Goal: Transaction & Acquisition: Purchase product/service

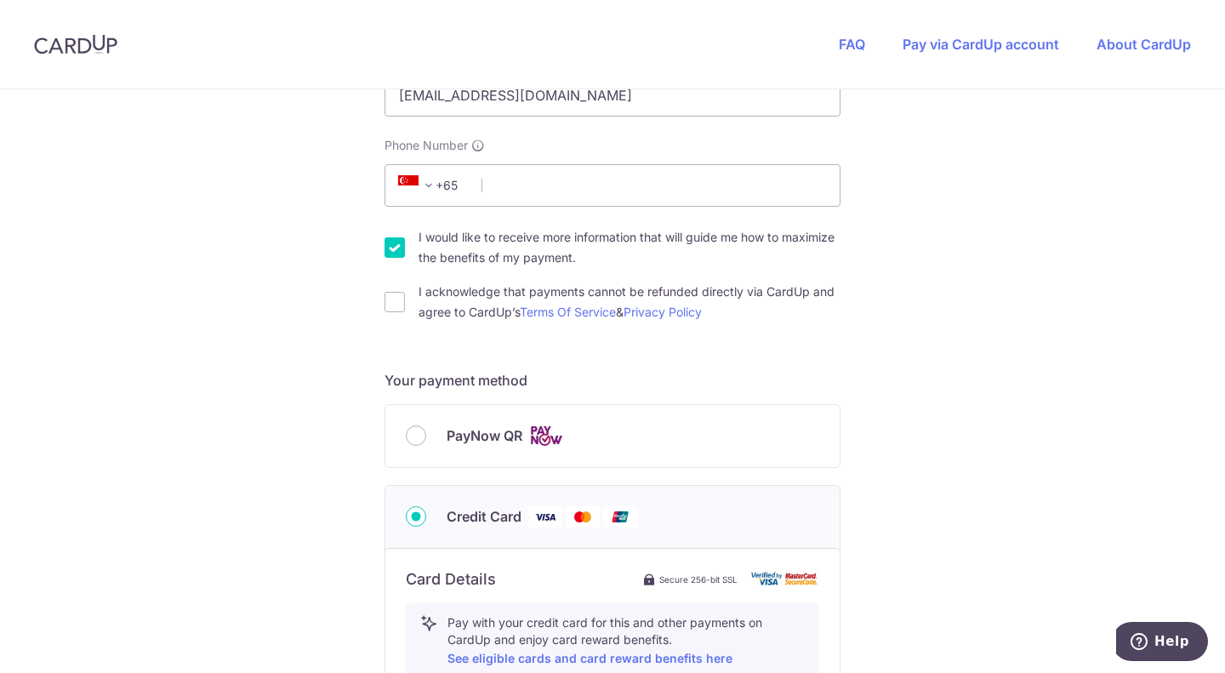
scroll to position [425, 0]
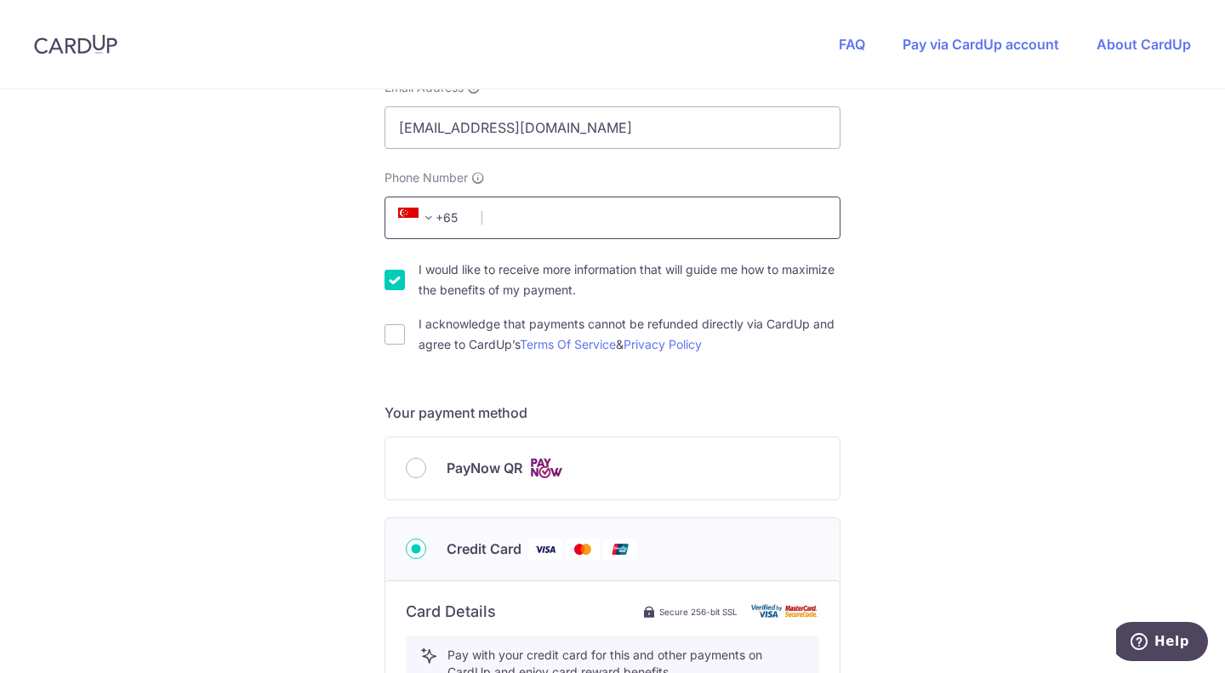
click at [549, 217] on input "Phone Number" at bounding box center [612, 217] width 456 height 43
type input "91192038"
type input "277116"
type input "63 MOUNT SINAI DRIVE, #19-03"
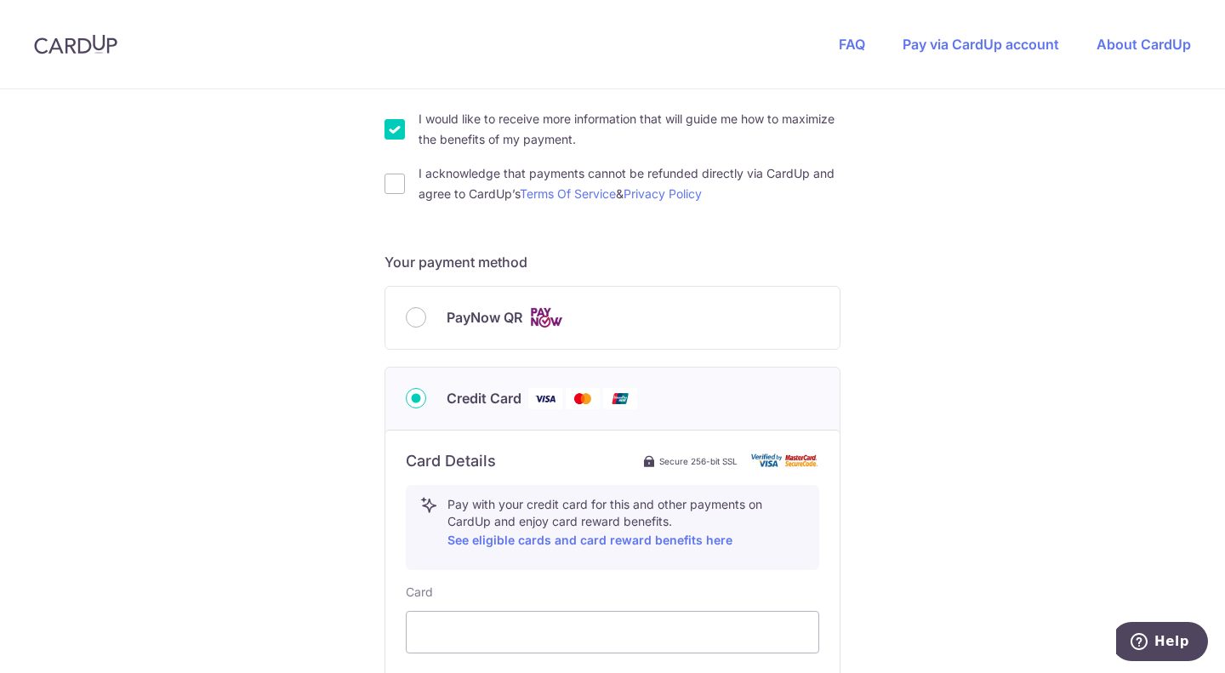
scroll to position [236, 0]
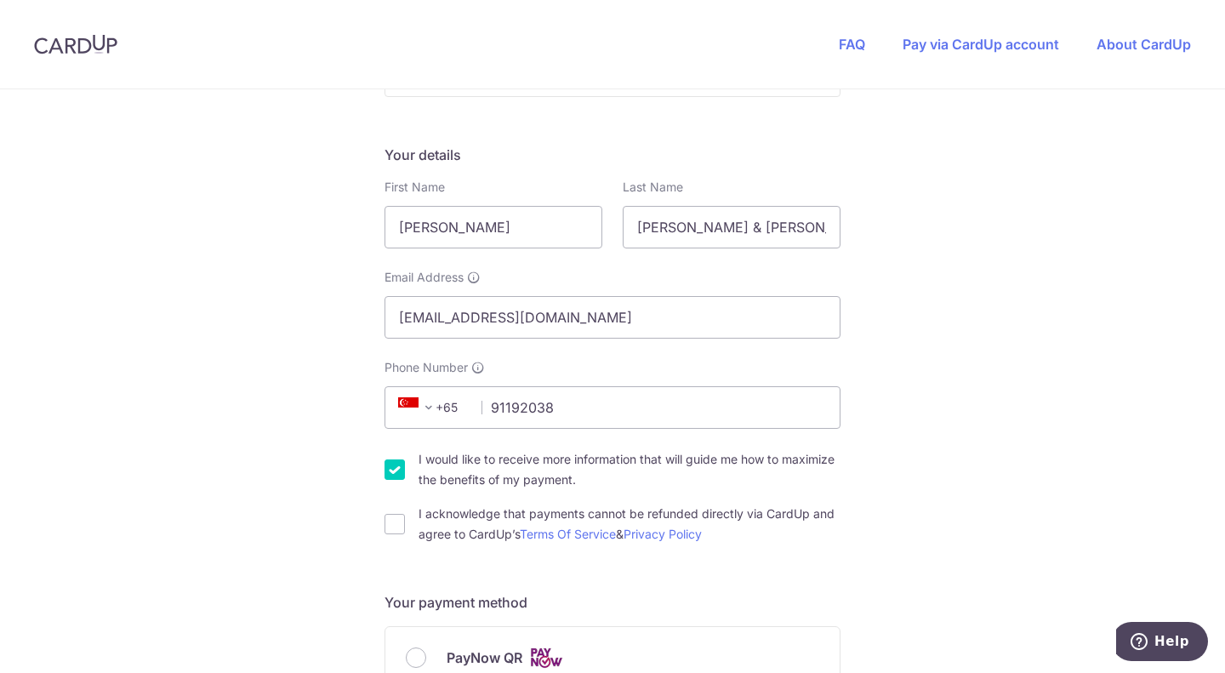
click at [389, 473] on input "I would like to receive more information that will guide me how to maximize the…" at bounding box center [394, 469] width 20 height 20
checkbox input "false"
click at [384, 526] on input "I acknowledge that payments cannot be refunded directly via CardUp and agree to…" at bounding box center [394, 524] width 20 height 20
checkbox input "true"
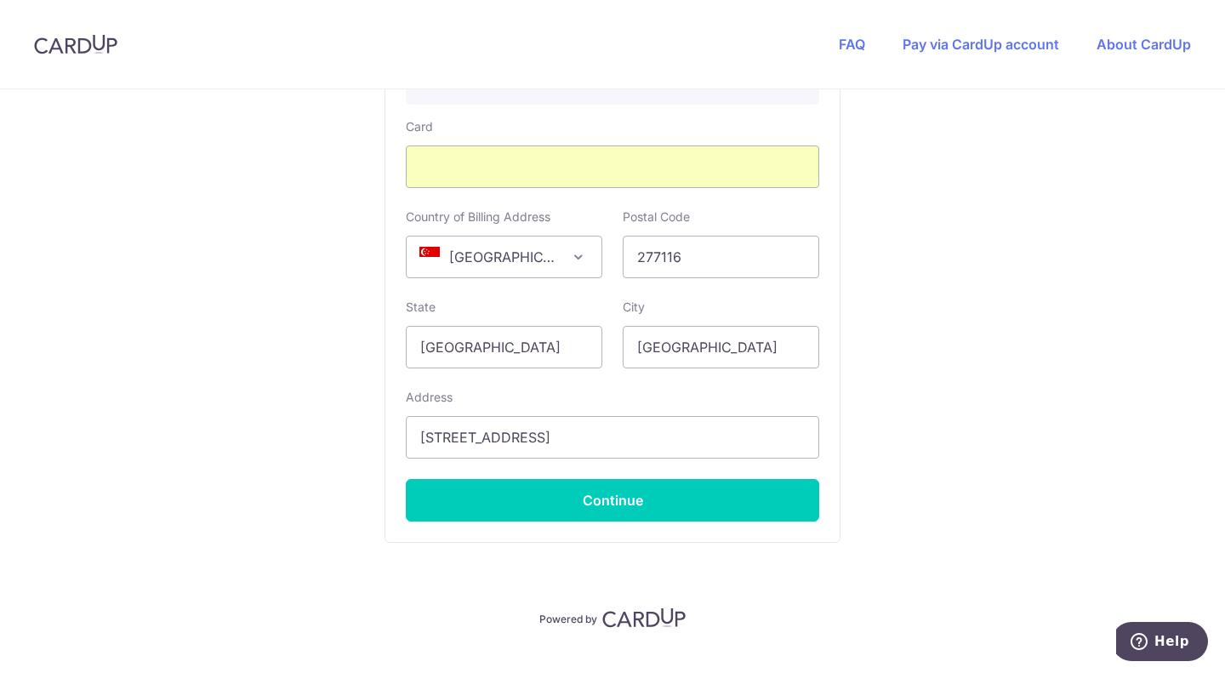
scroll to position [1075, 0]
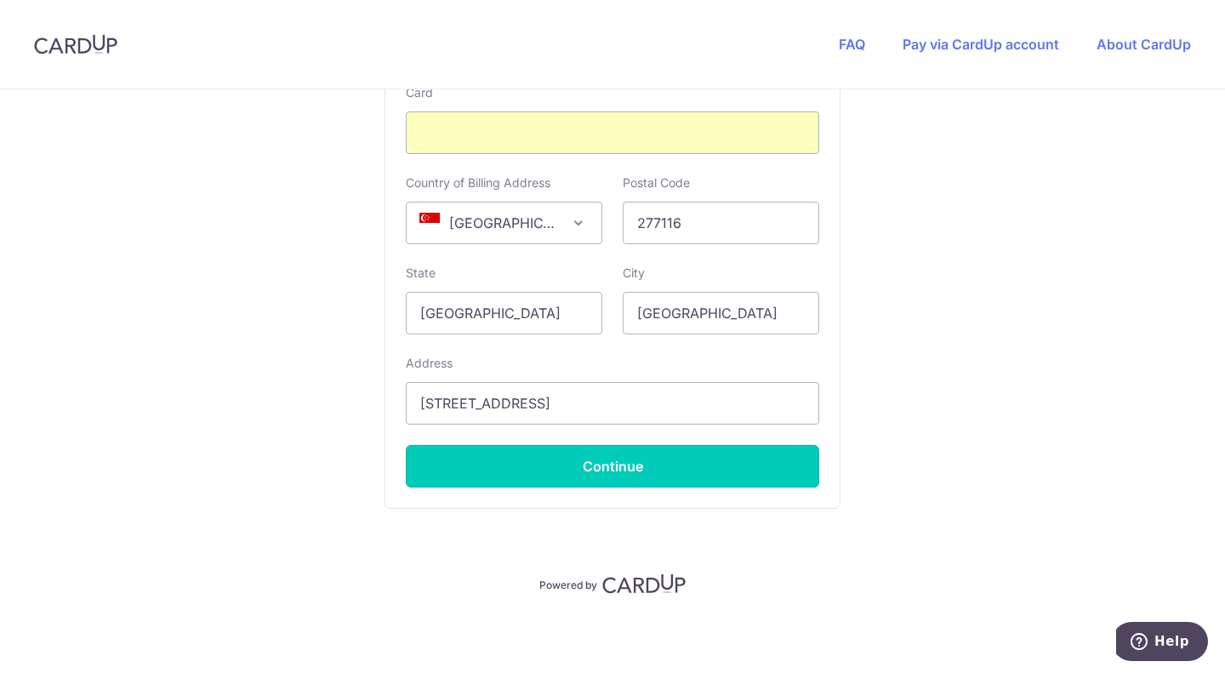
click at [640, 480] on button "Continue" at bounding box center [612, 466] width 413 height 43
type input "**** 1862"
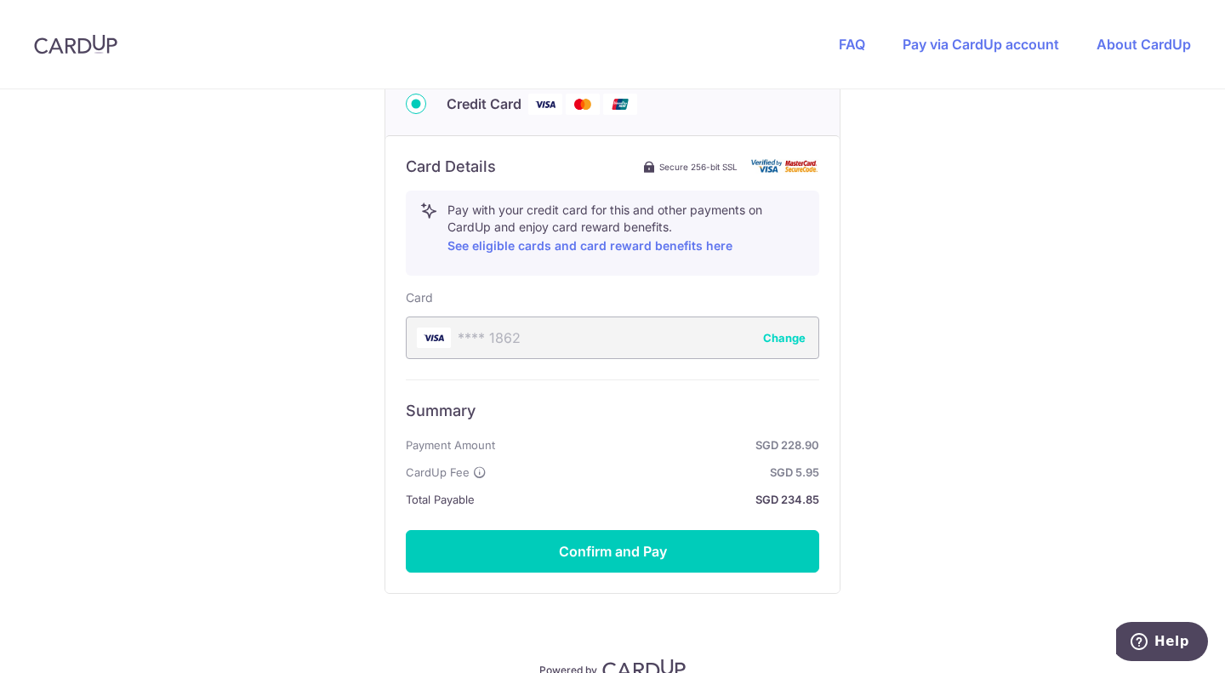
scroll to position [955, 0]
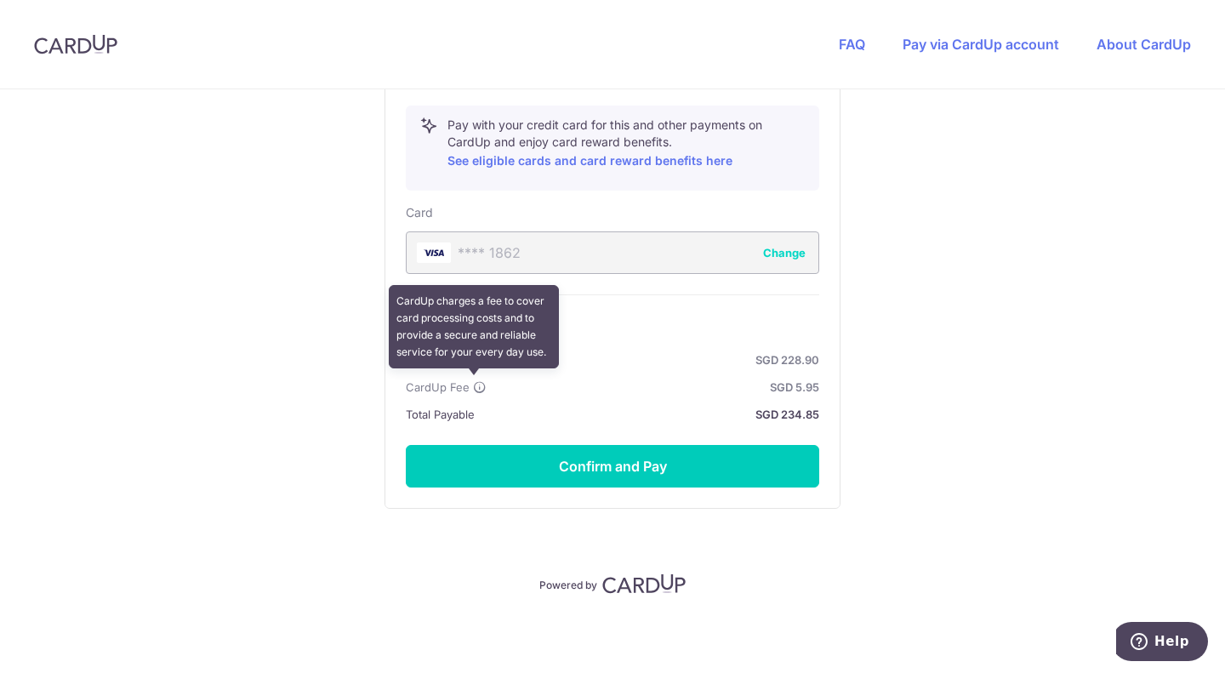
click at [475, 382] on icon at bounding box center [480, 387] width 14 height 14
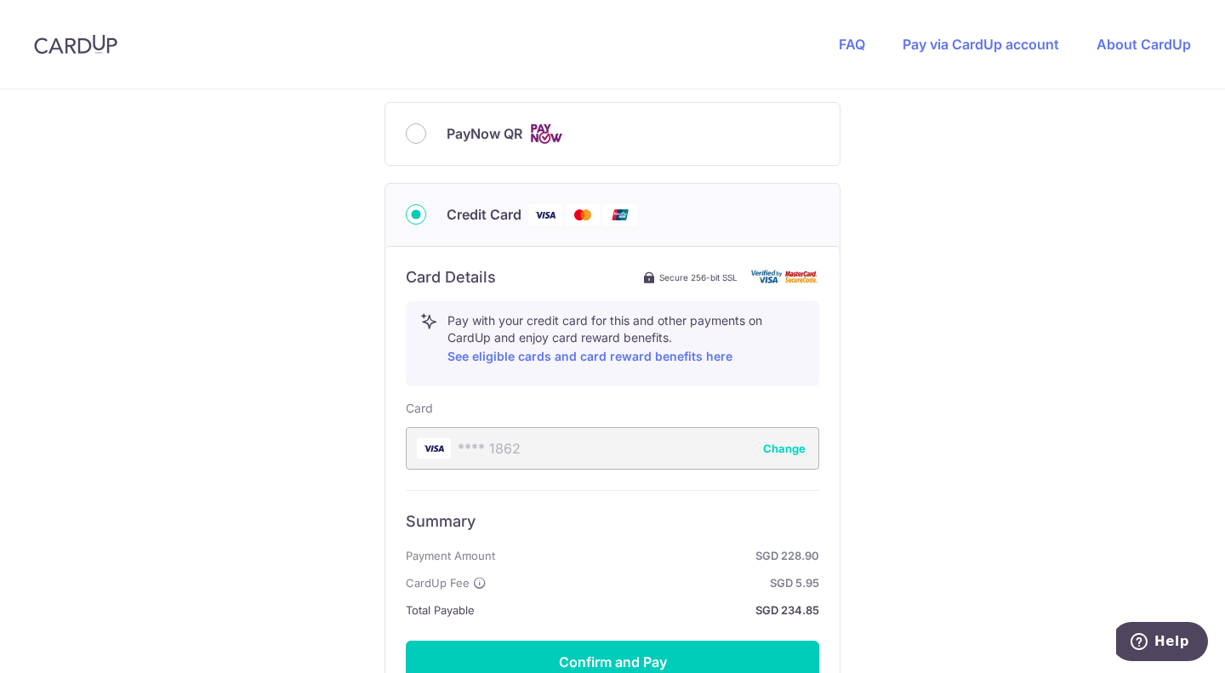
scroll to position [595, 0]
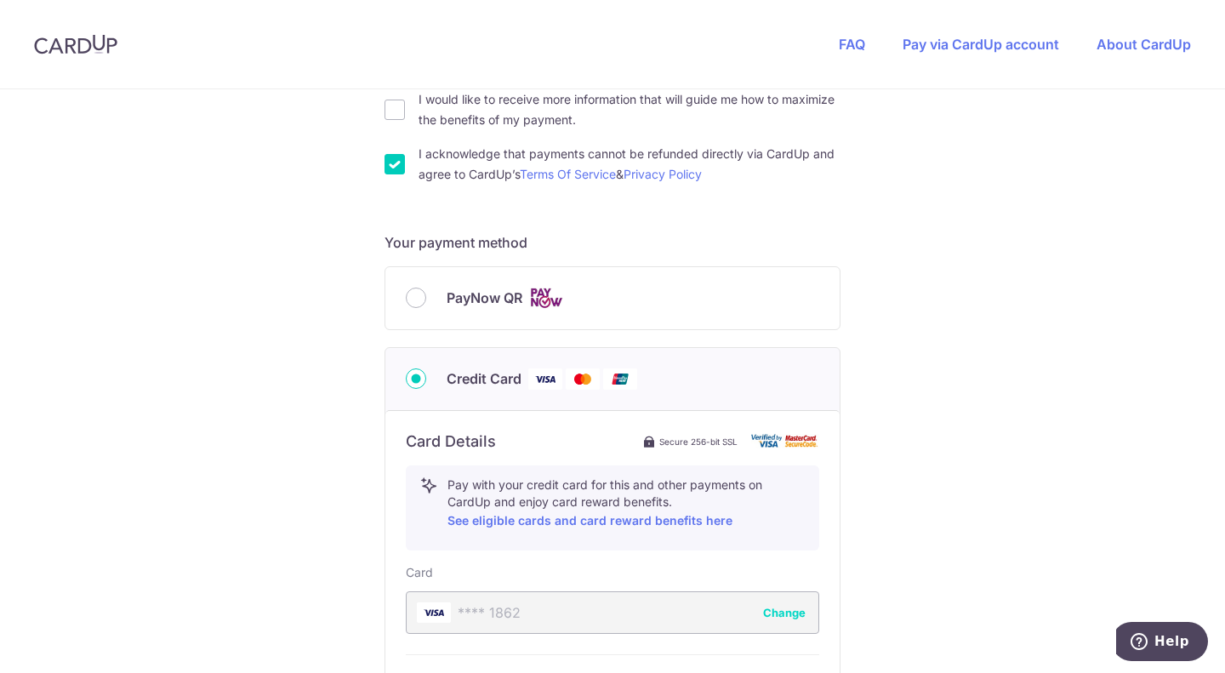
click at [414, 298] on input "PayNow QR" at bounding box center [416, 298] width 20 height 20
radio input "true"
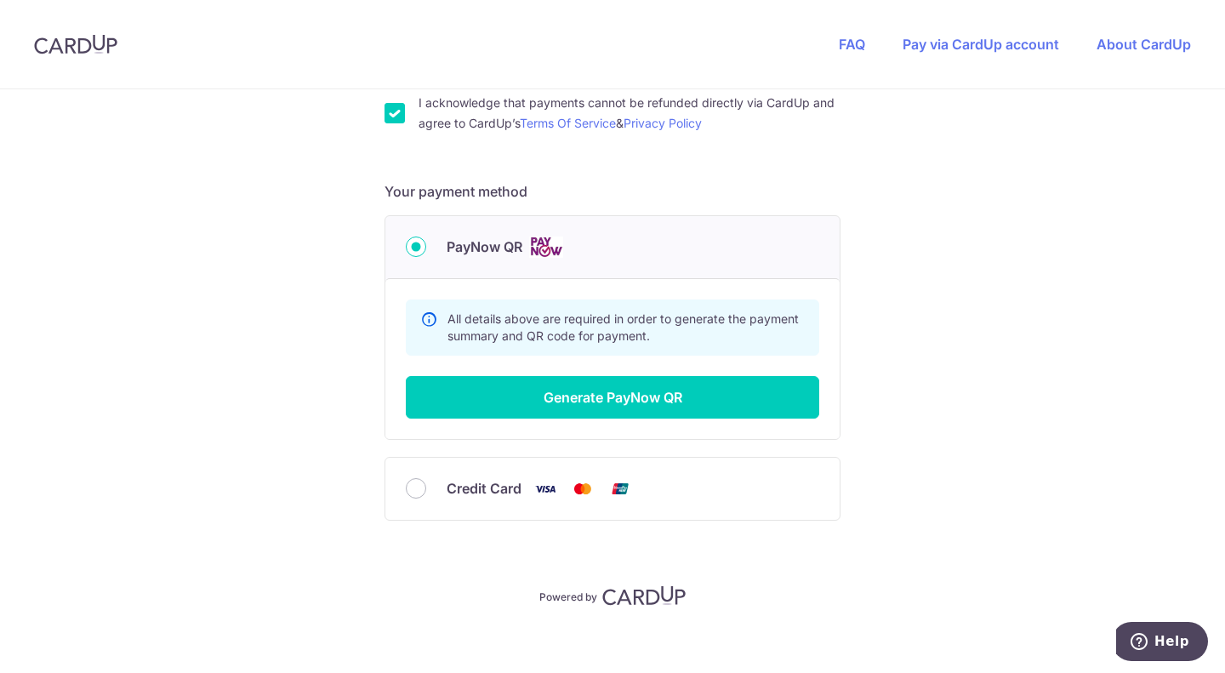
scroll to position [658, 0]
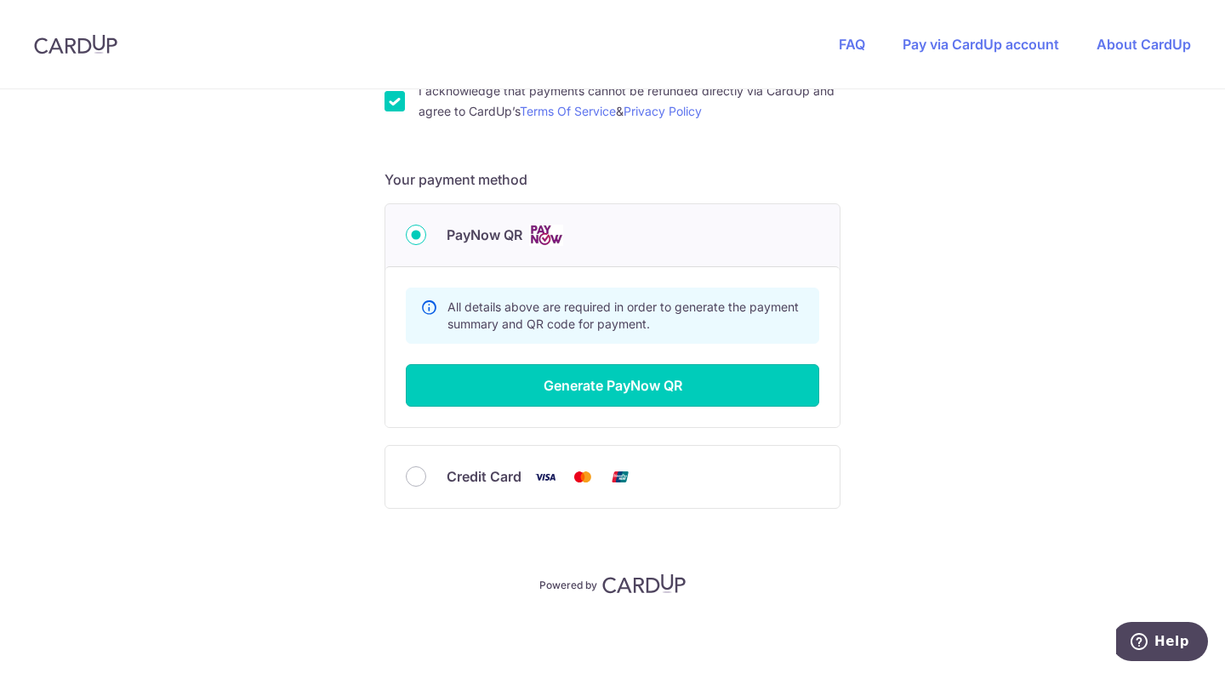
click at [537, 395] on button "Generate PayNow QR" at bounding box center [612, 385] width 413 height 43
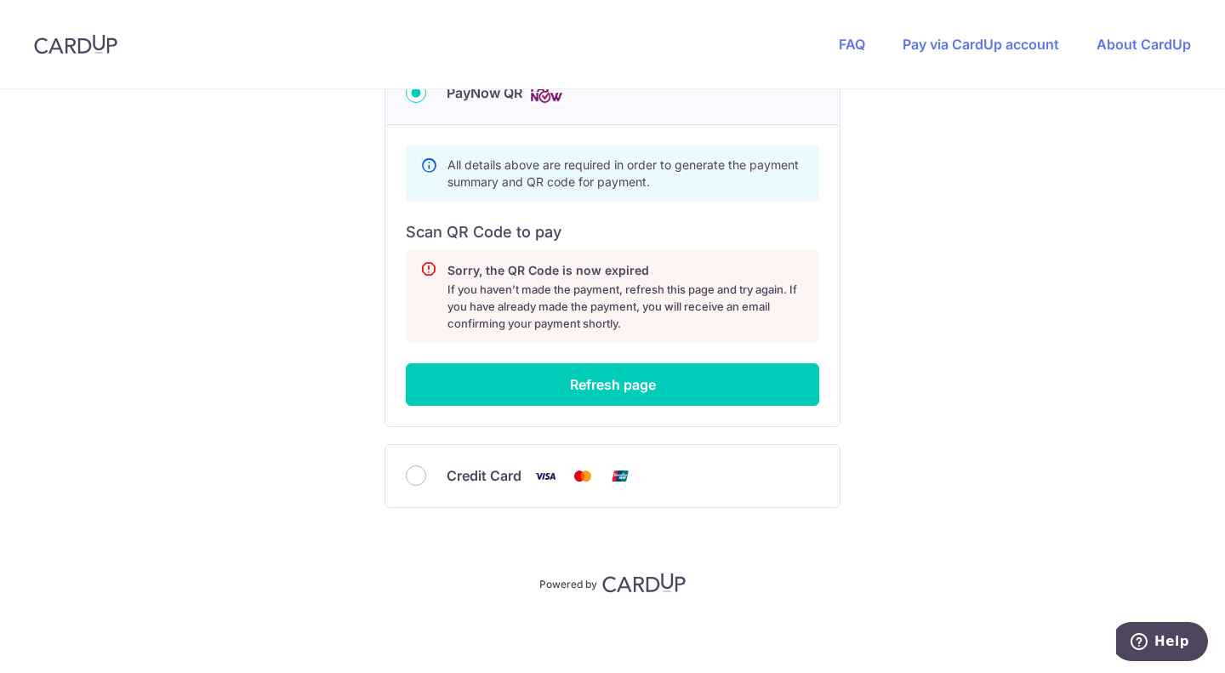
scroll to position [800, 0]
click at [534, 379] on button "Refresh page" at bounding box center [612, 385] width 413 height 43
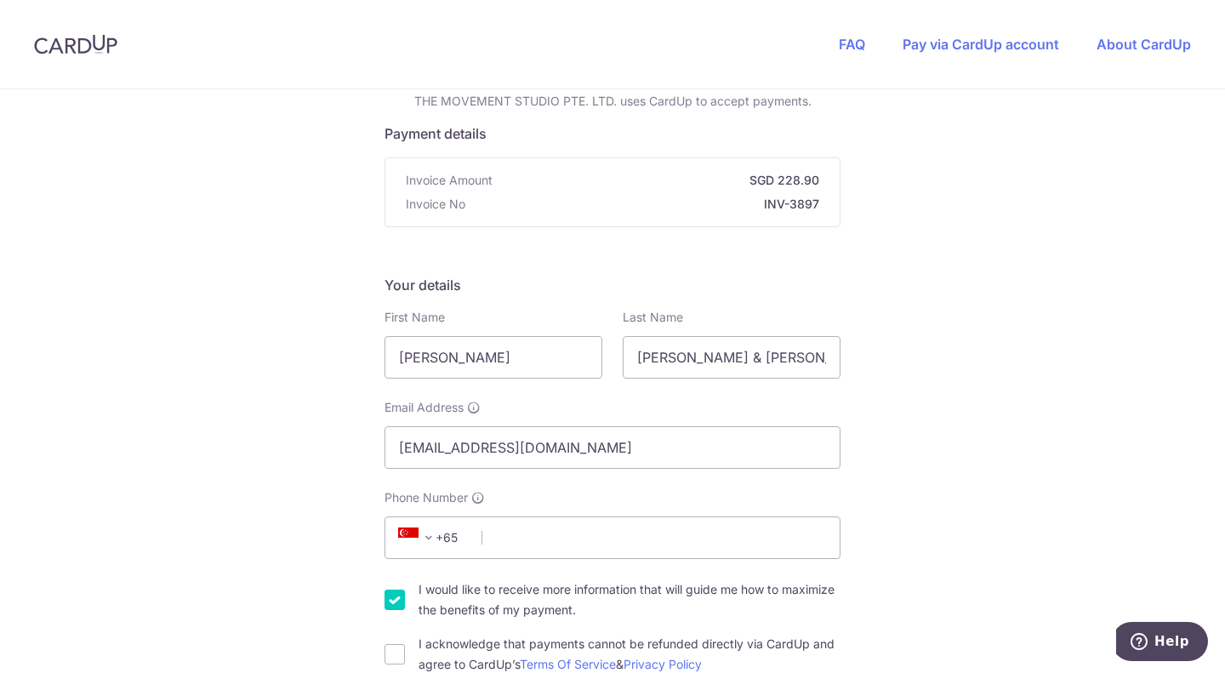
scroll to position [85, 0]
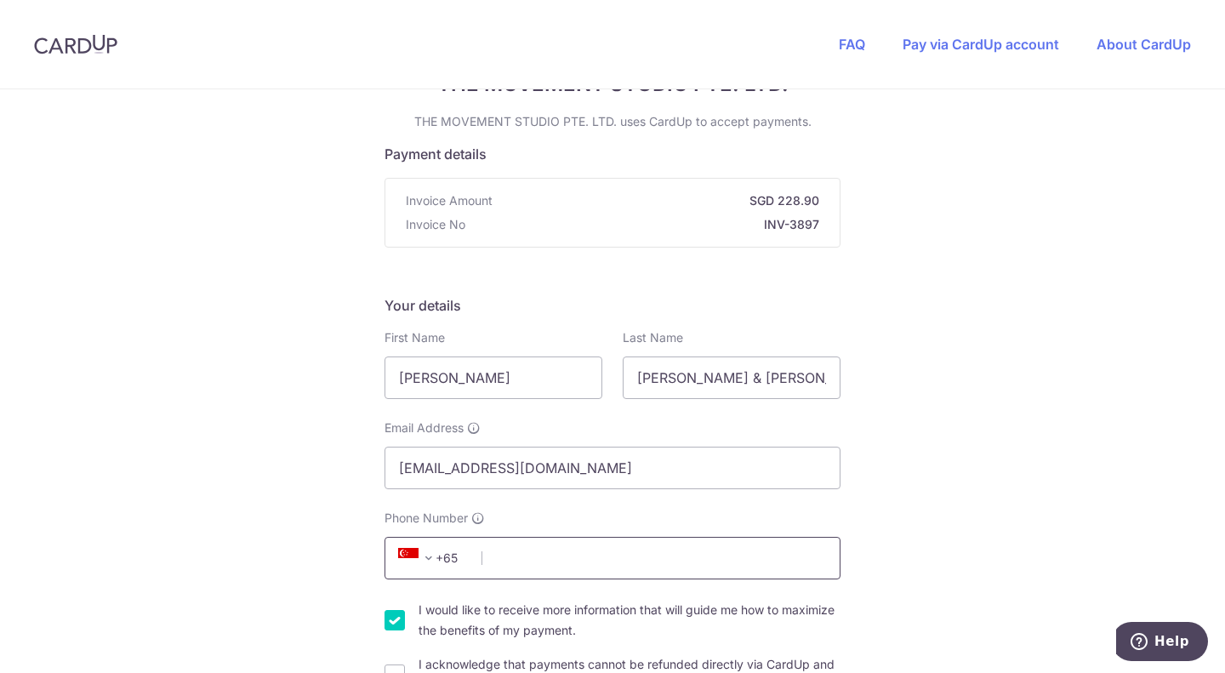
click at [515, 557] on input "Phone Number" at bounding box center [612, 558] width 456 height 43
type input "91192038"
type input "277116"
type input "63 MOUNT SINAI DRIVE, #19-03"
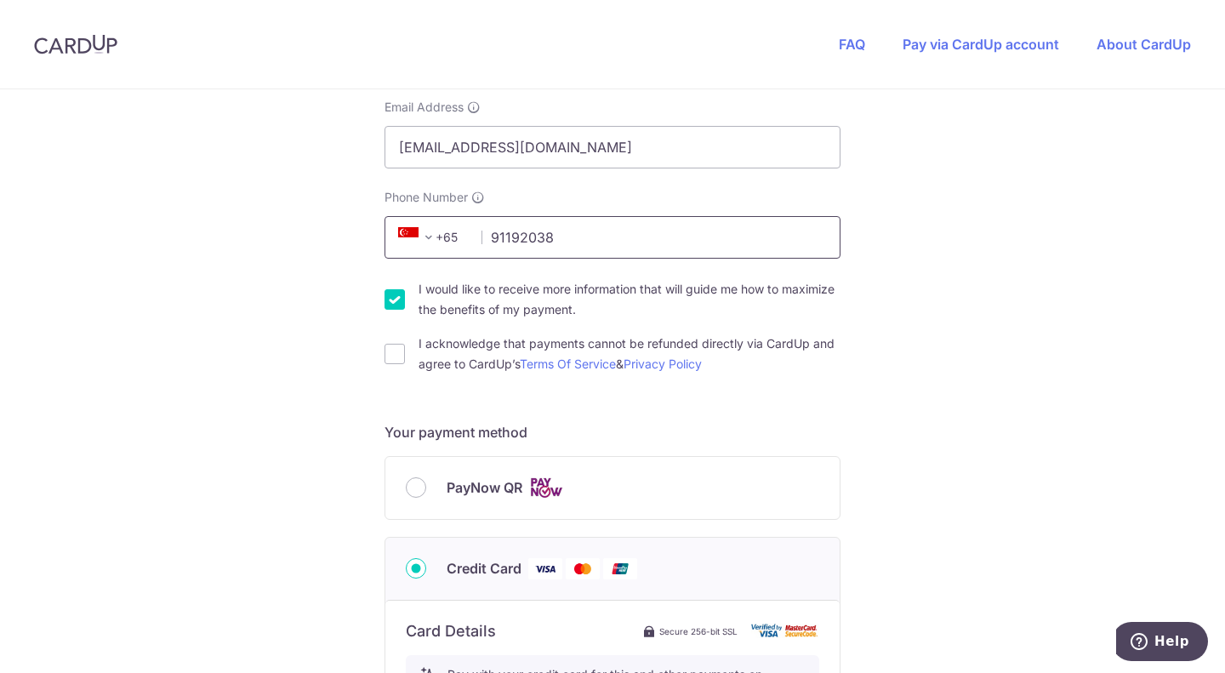
scroll to position [321, 0]
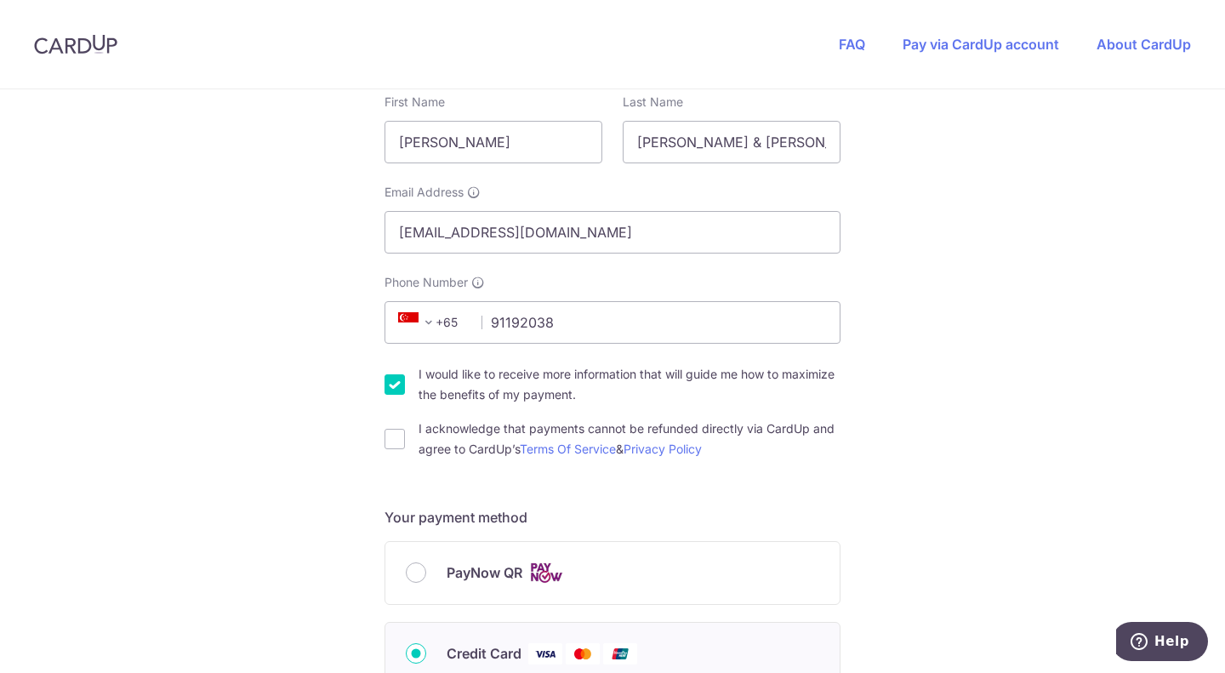
click at [390, 436] on input "I acknowledge that payments cannot be refunded directly via CardUp and agree to…" at bounding box center [394, 439] width 20 height 20
checkbox input "true"
click at [389, 390] on input "I would like to receive more information that will guide me how to maximize the…" at bounding box center [394, 384] width 20 height 20
checkbox input "false"
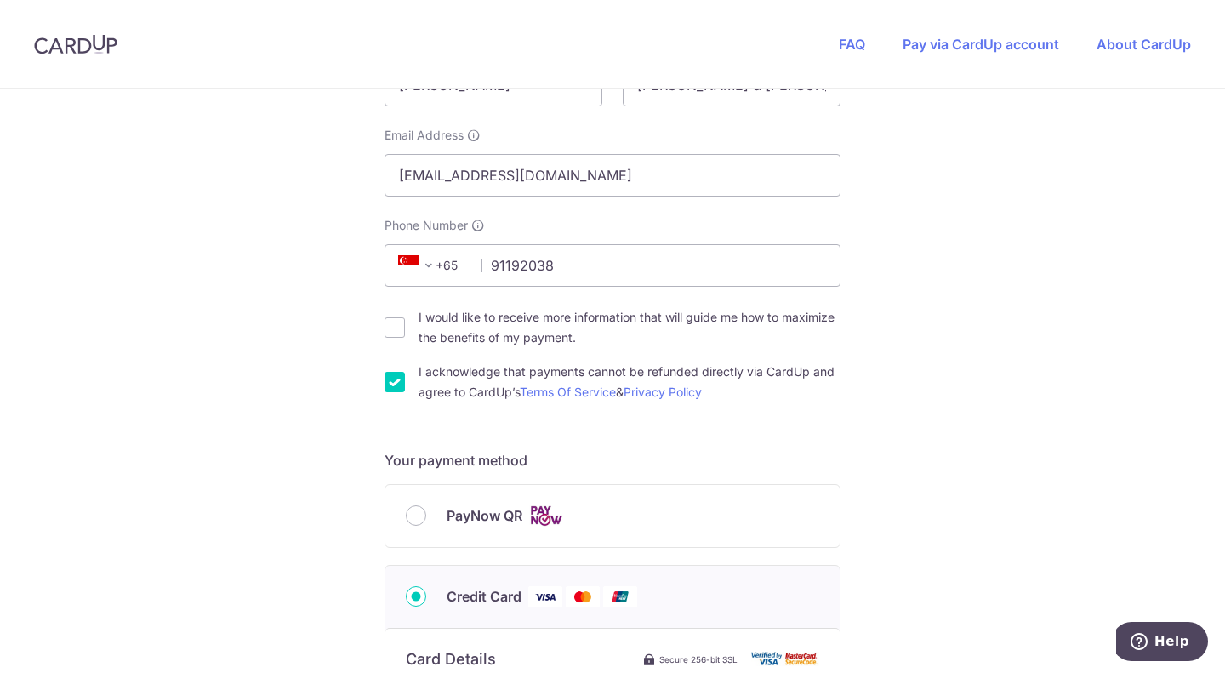
scroll to position [406, 0]
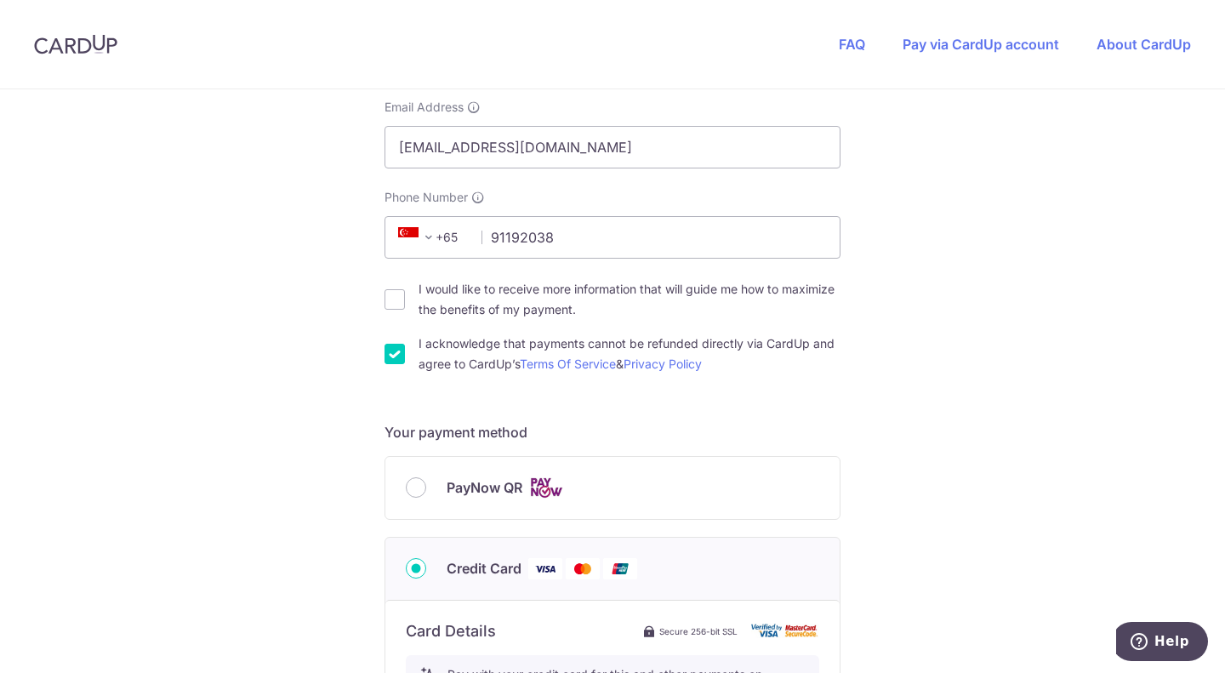
click at [408, 471] on div "PayNow QR" at bounding box center [612, 488] width 454 height 62
click at [407, 481] on input "PayNow QR" at bounding box center [416, 487] width 20 height 20
radio input "true"
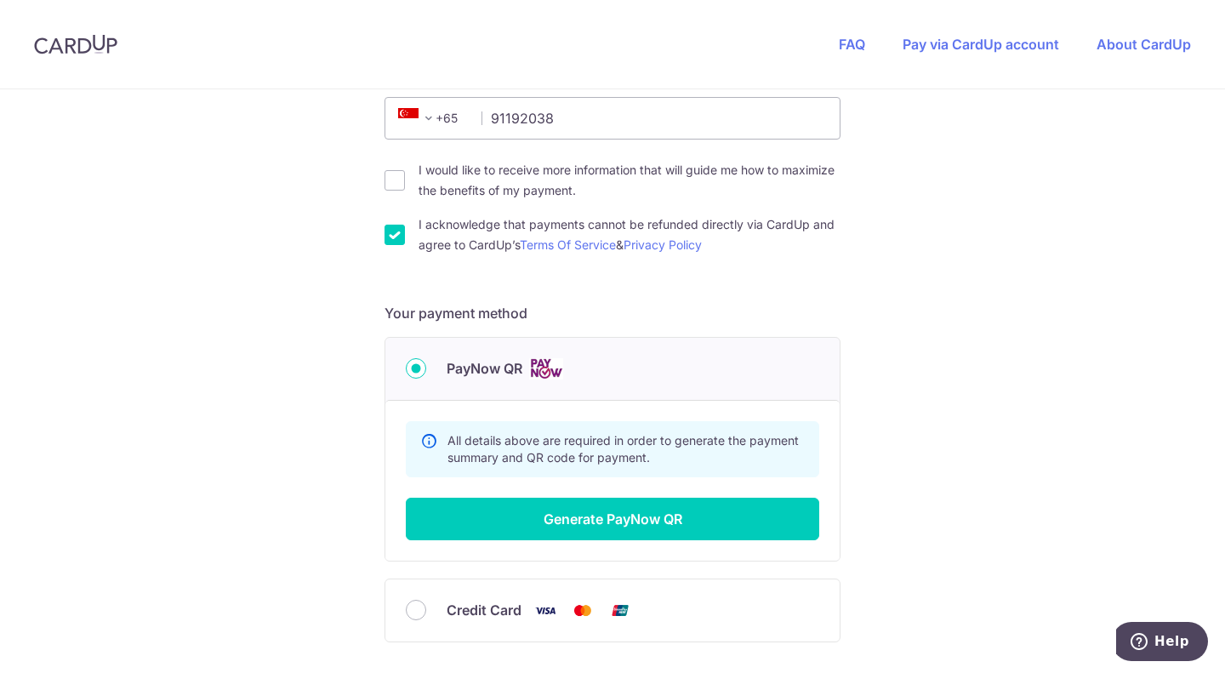
scroll to position [658, 0]
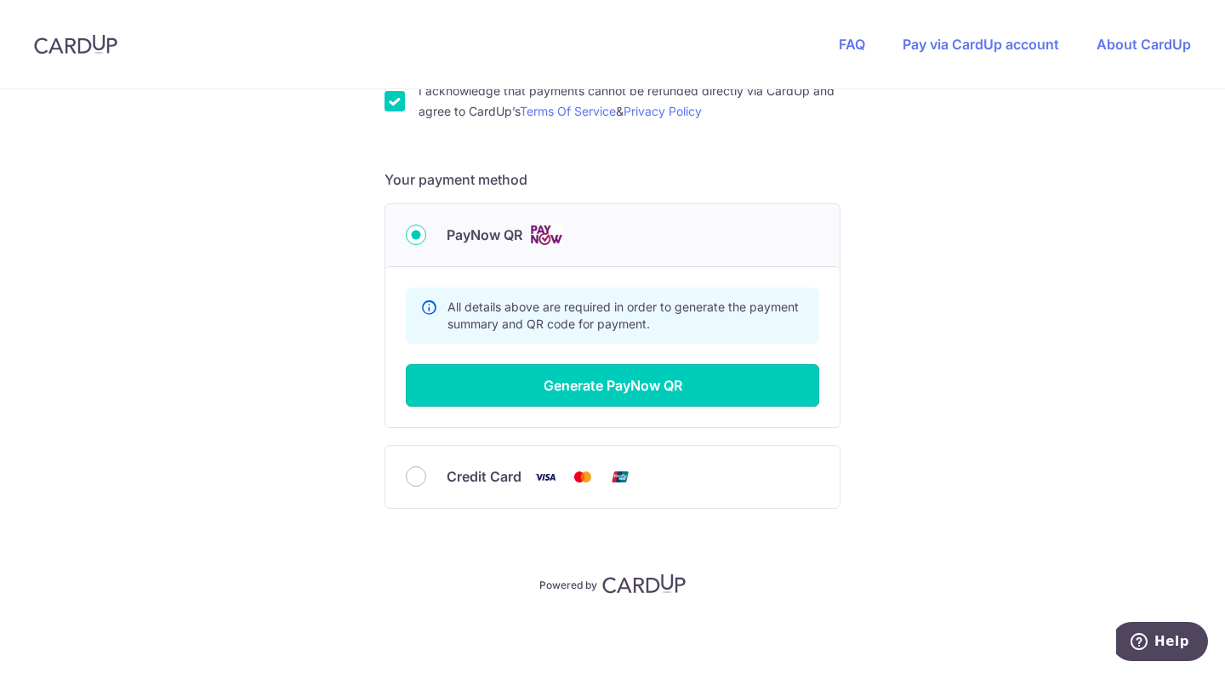
click at [563, 398] on button "Generate PayNow QR" at bounding box center [612, 385] width 413 height 43
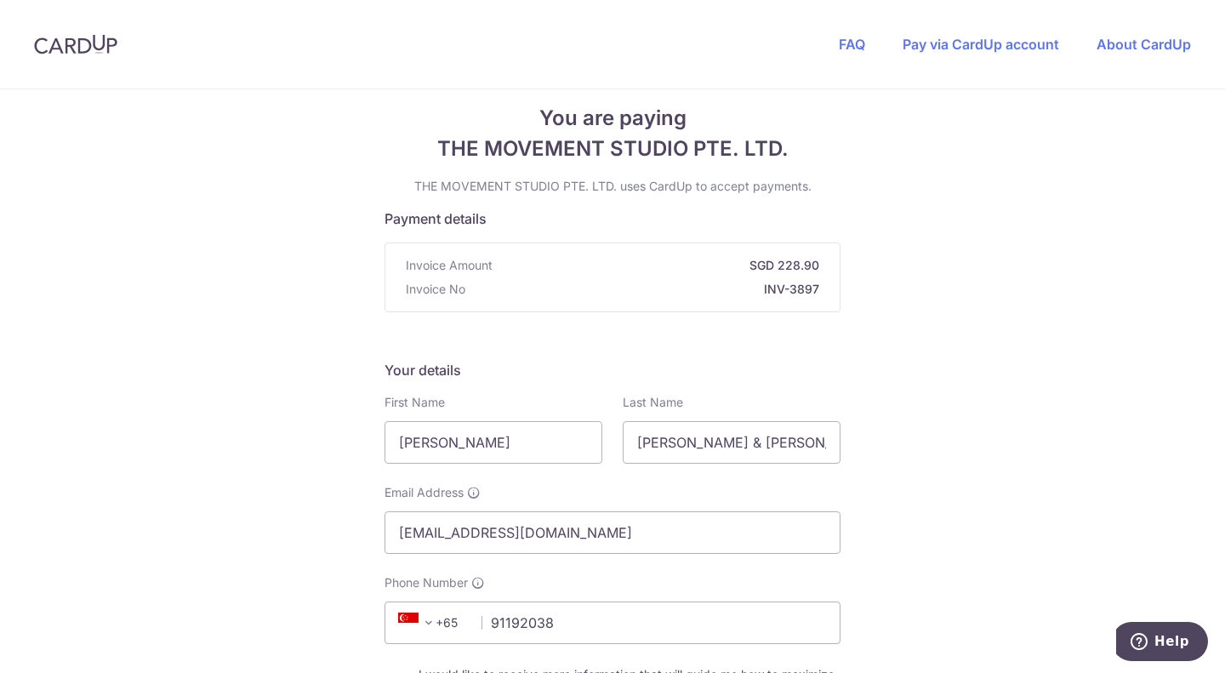
scroll to position [0, 0]
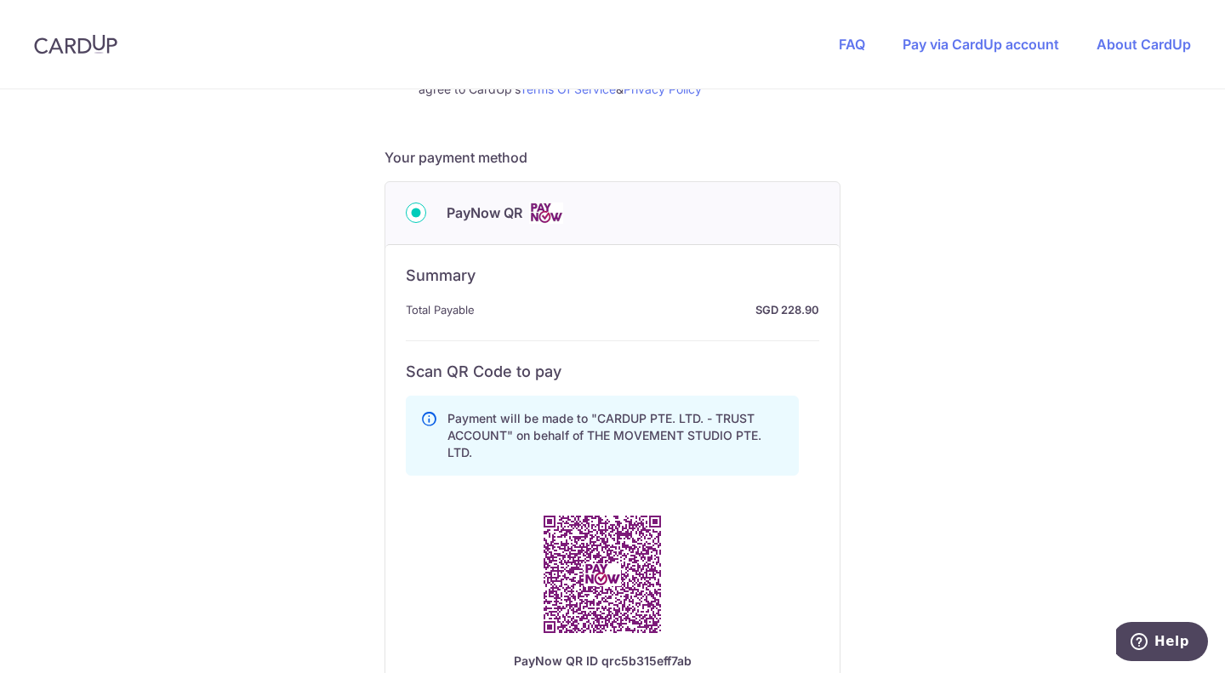
click at [562, 460] on p "Payment will be made to "CARDUP PTE. LTD. - TRUST ACCOUNT" on behalf of THE MOV…" at bounding box center [615, 435] width 337 height 51
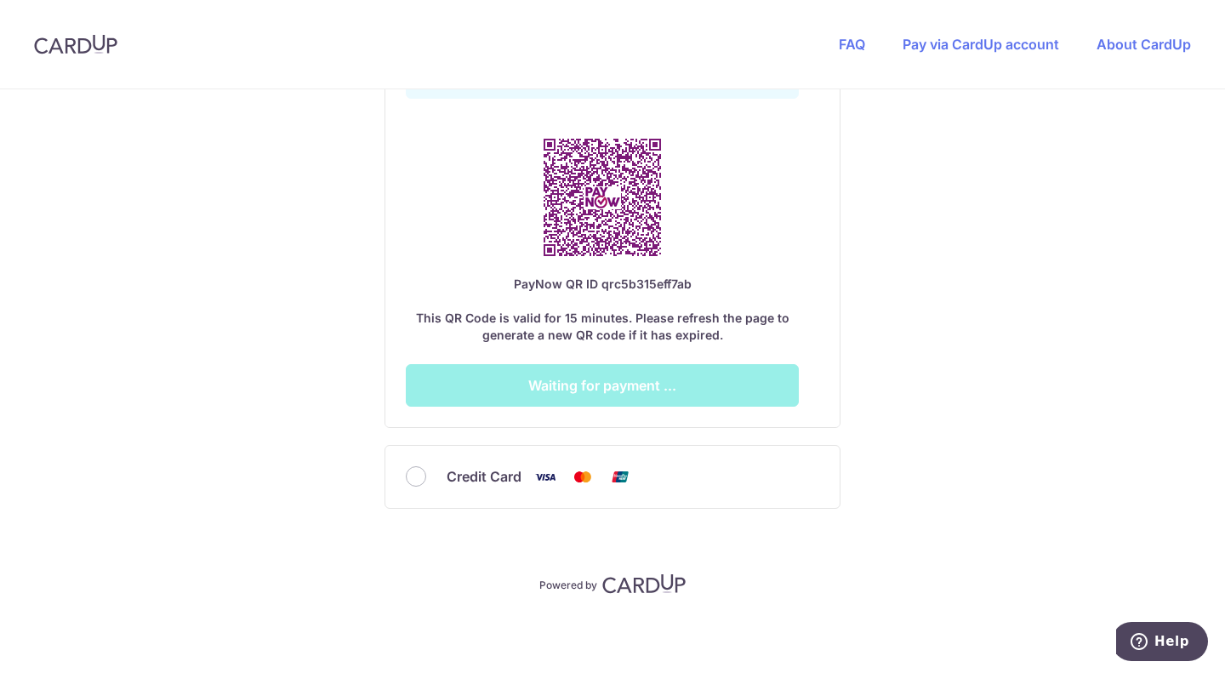
click at [606, 399] on div "Payment will be made to "CARDUP PTE. LTD. - TRUST ACCOUNT" on behalf of THE MOV…" at bounding box center [602, 209] width 393 height 395
click at [602, 387] on div "Payment will be made to "CARDUP PTE. LTD. - TRUST ACCOUNT" on behalf of THE MOV…" at bounding box center [602, 209] width 393 height 395
drag, startPoint x: 567, startPoint y: 408, endPoint x: 539, endPoint y: 379, distance: 40.9
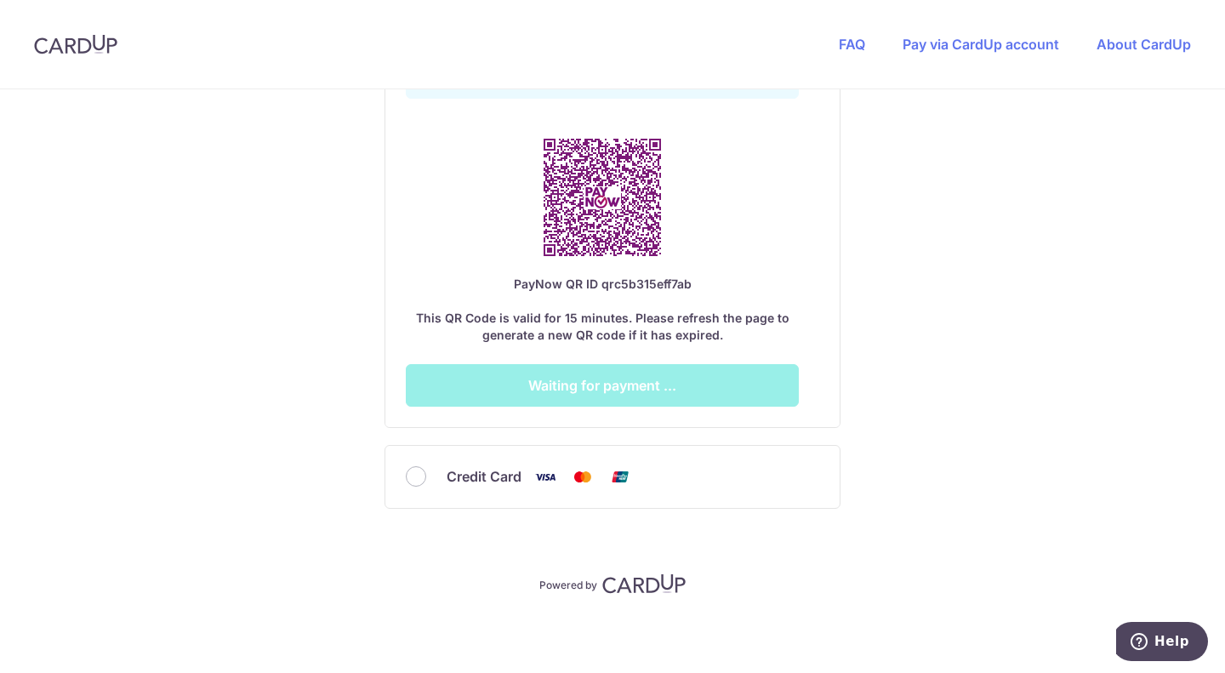
click at [566, 408] on div "Summary Total Payable SGD 228.90 All details above are required in order to gen…" at bounding box center [612, 147] width 454 height 560
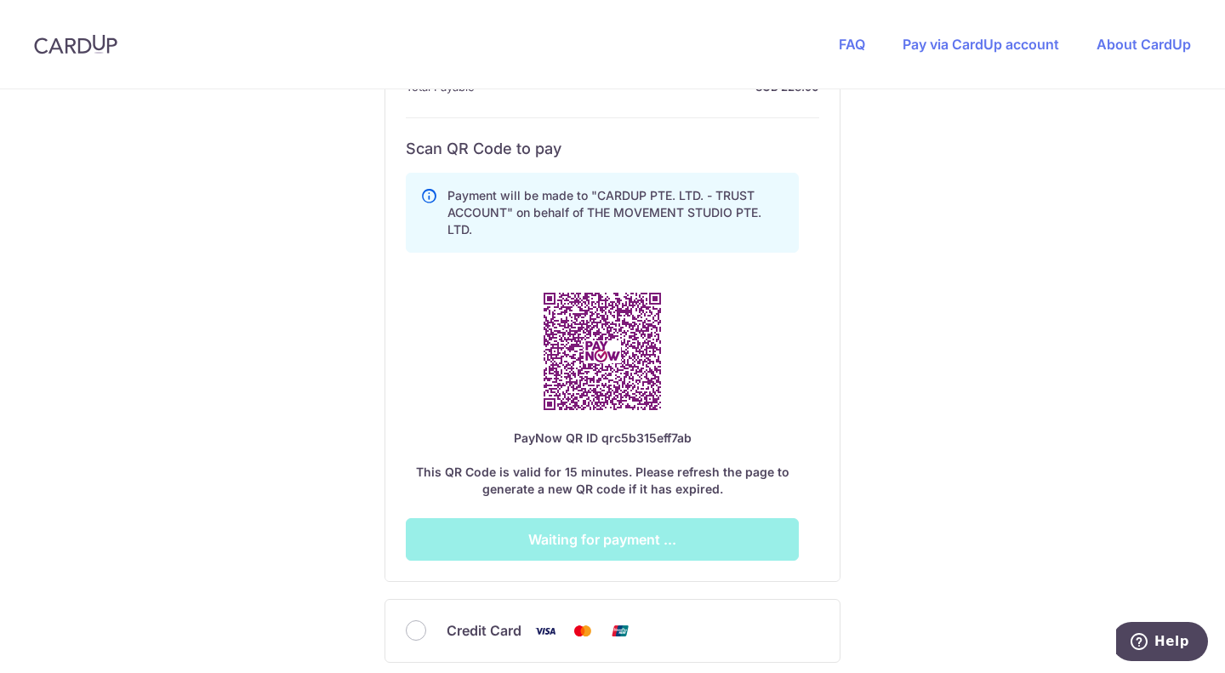
scroll to position [887, 0]
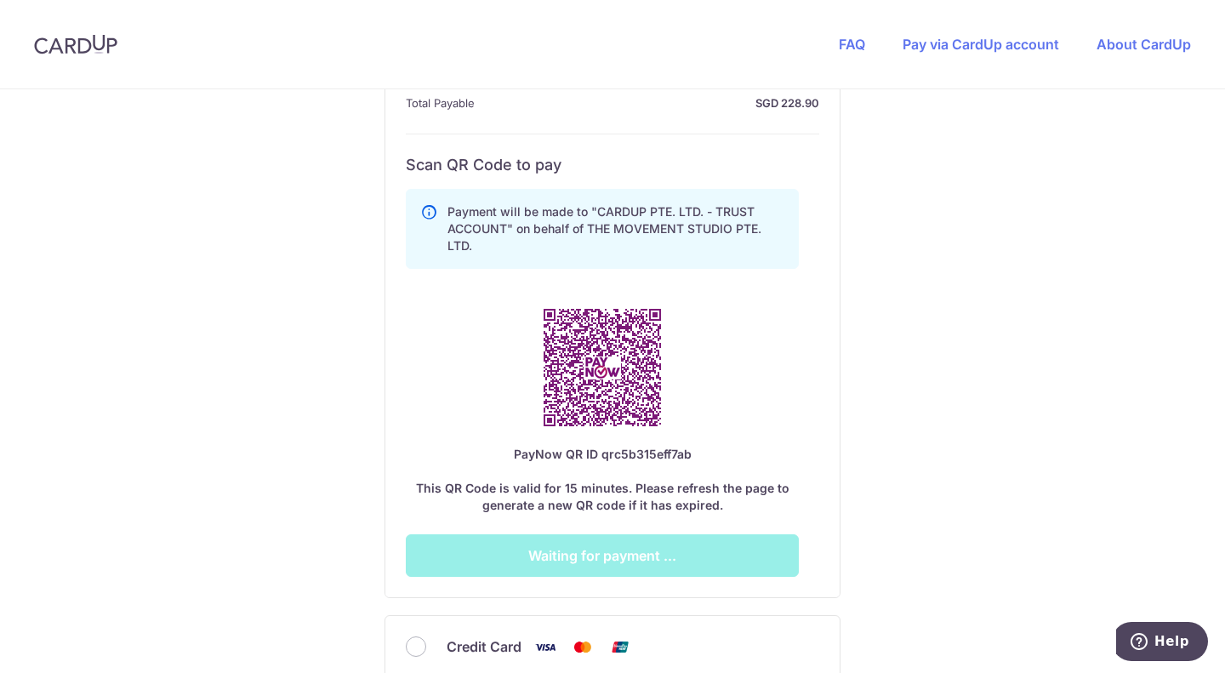
click at [658, 328] on img at bounding box center [602, 367] width 157 height 157
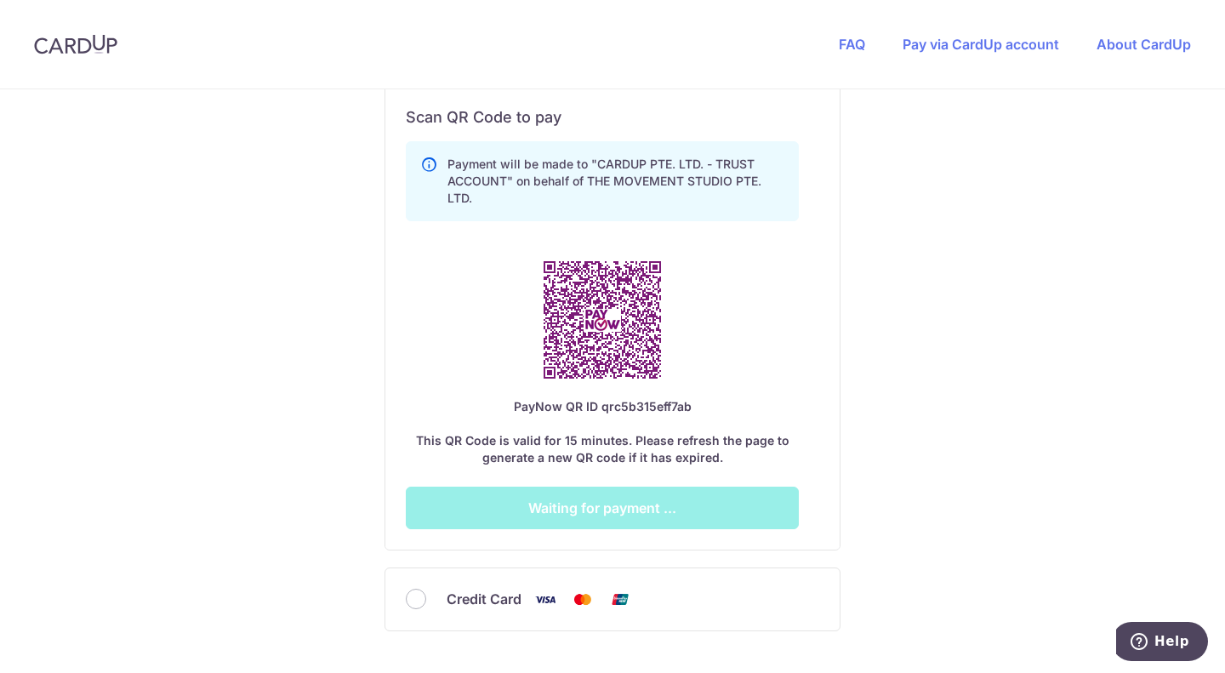
scroll to position [1021, 0]
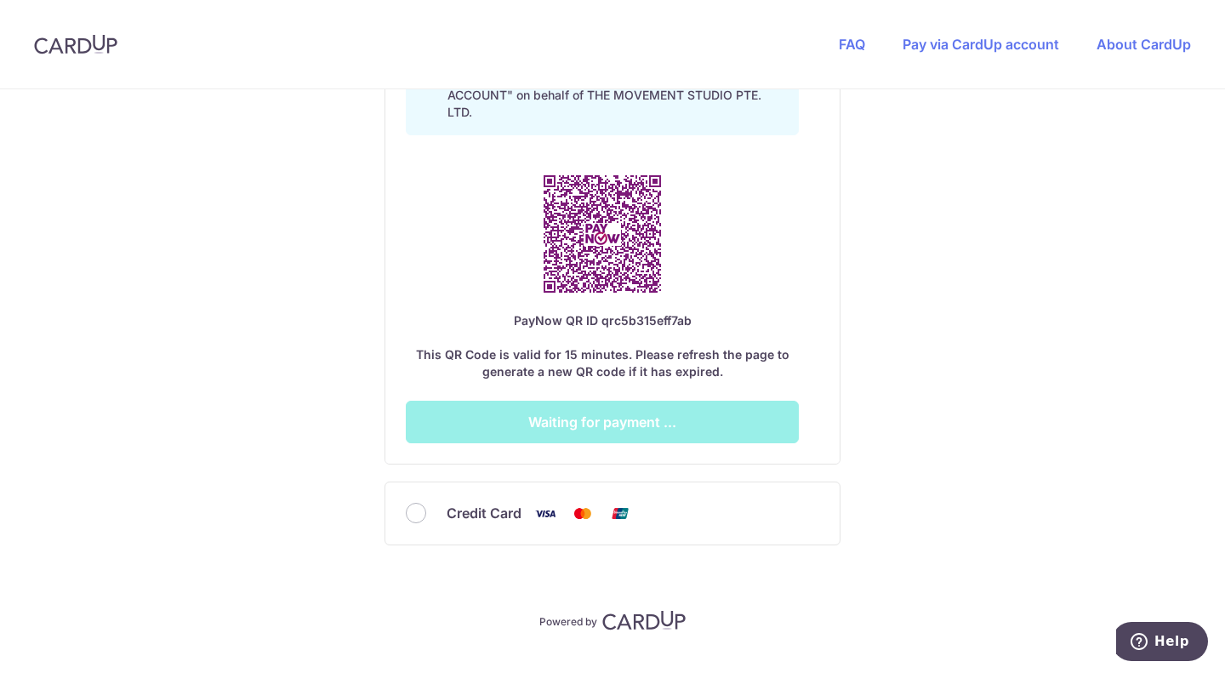
click at [585, 438] on div "Payment will be made to "CARDUP PTE. LTD. - TRUST ACCOUNT" on behalf of THE MOV…" at bounding box center [602, 245] width 393 height 395
click at [585, 437] on div "Payment will be made to "CARDUP PTE. LTD. - TRUST ACCOUNT" on behalf of THE MOV…" at bounding box center [602, 245] width 393 height 395
click at [584, 432] on div "Payment will be made to "CARDUP PTE. LTD. - TRUST ACCOUNT" on behalf of THE MOV…" at bounding box center [602, 245] width 393 height 395
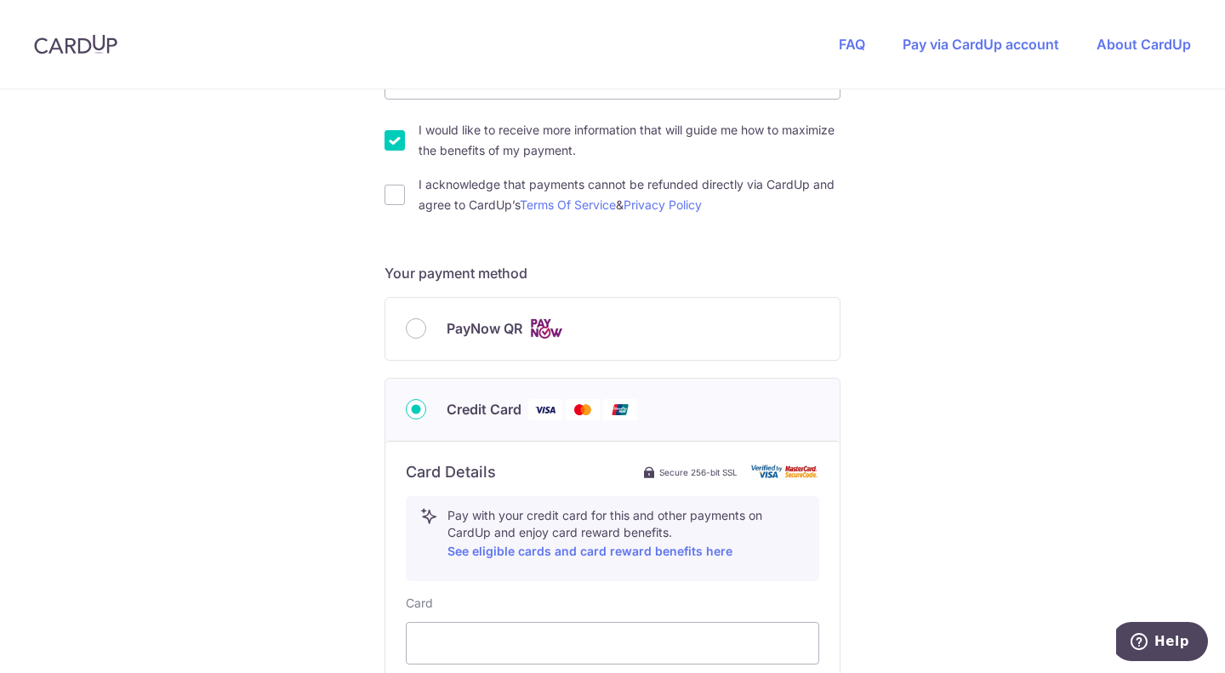
scroll to position [139, 0]
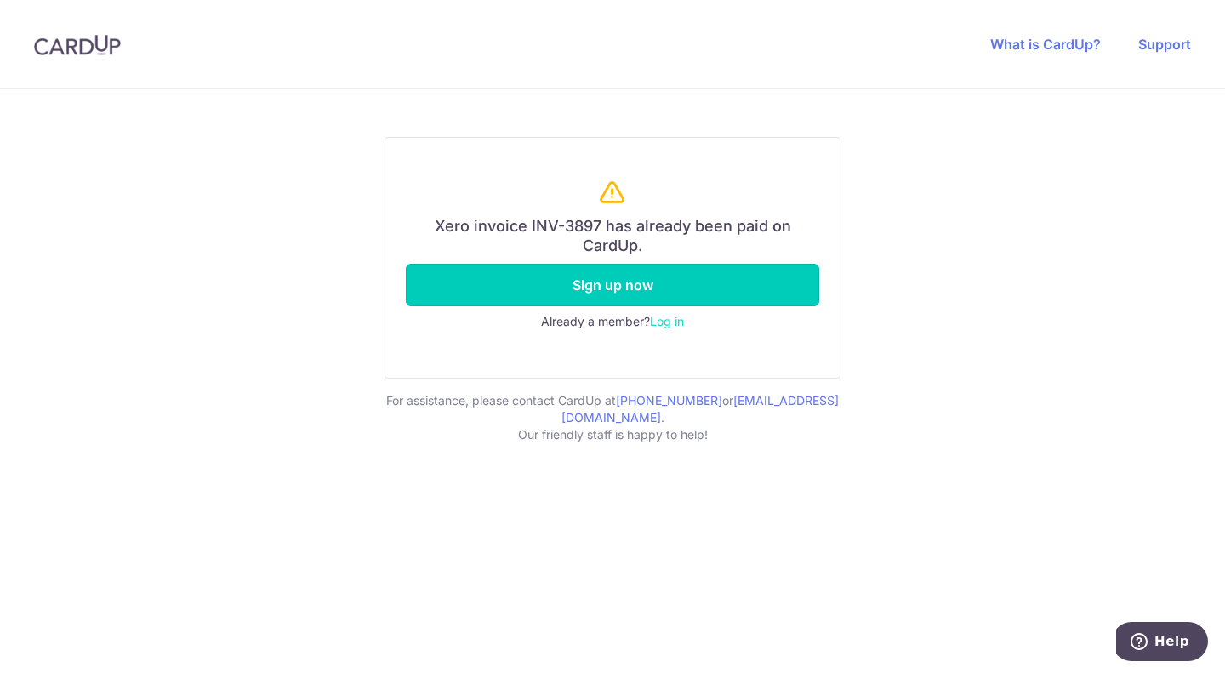
click at [618, 291] on link "Sign up now" at bounding box center [612, 285] width 413 height 43
